Goal: Check status: Check status

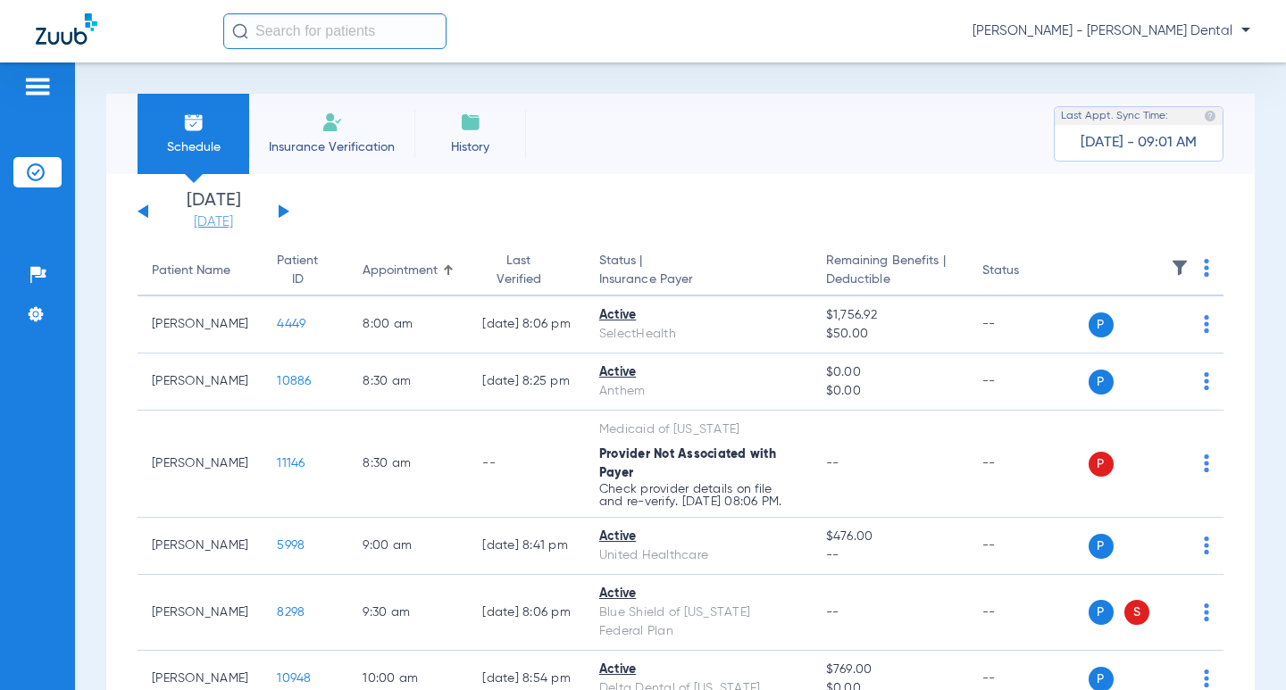
click at [214, 220] on link "[DATE]" at bounding box center [213, 222] width 107 height 18
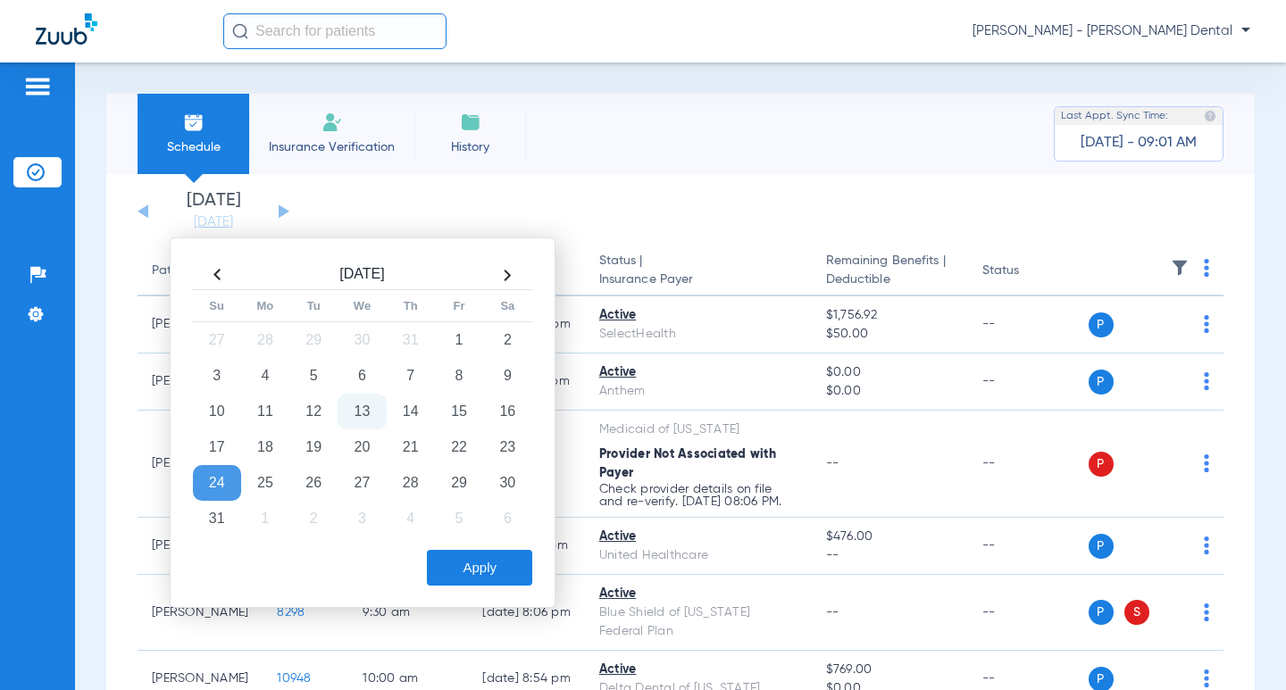
click at [603, 129] on div "Schedule Insurance Verification History Last Appt. Sync Time: [DATE] - 09:01 AM" at bounding box center [680, 134] width 1148 height 80
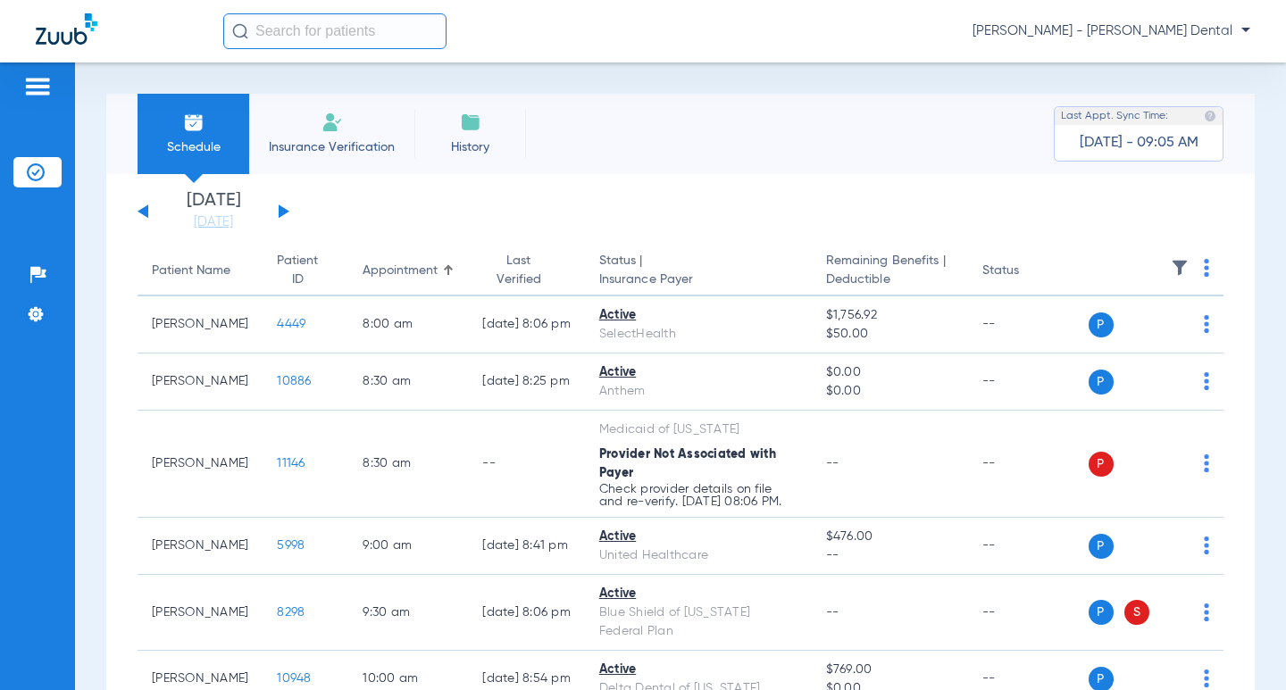
click at [707, 160] on div "Schedule Insurance Verification History Last Appt. Sync Time: [DATE] - 09:05 AM" at bounding box center [680, 134] width 1148 height 80
click at [280, 206] on button at bounding box center [284, 211] width 11 height 13
